Goal: Information Seeking & Learning: Learn about a topic

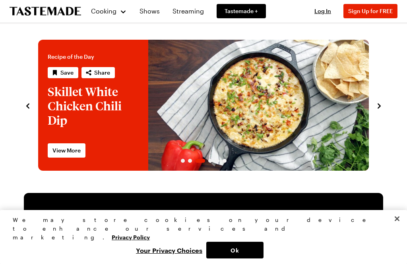
click at [121, 8] on div "Cooking" at bounding box center [109, 11] width 36 height 10
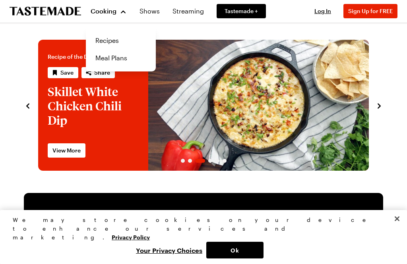
click at [121, 41] on link "Recipes" at bounding box center [121, 40] width 60 height 17
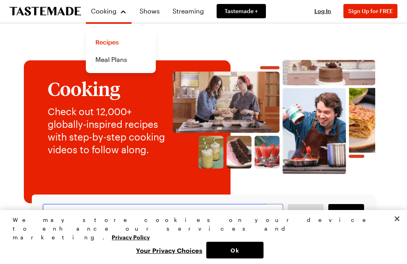
click at [89, 213] on input "text" at bounding box center [163, 212] width 240 height 17
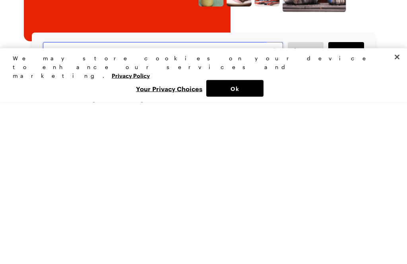
type input "Banoffi"
click at [343, 209] on span "Search" at bounding box center [345, 213] width 19 height 8
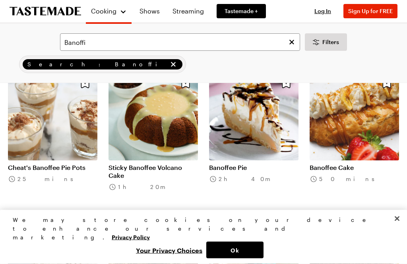
scroll to position [68, 0]
click at [231, 166] on link "Banoffee Pie" at bounding box center [253, 168] width 89 height 8
